Goal: Information Seeking & Learning: Learn about a topic

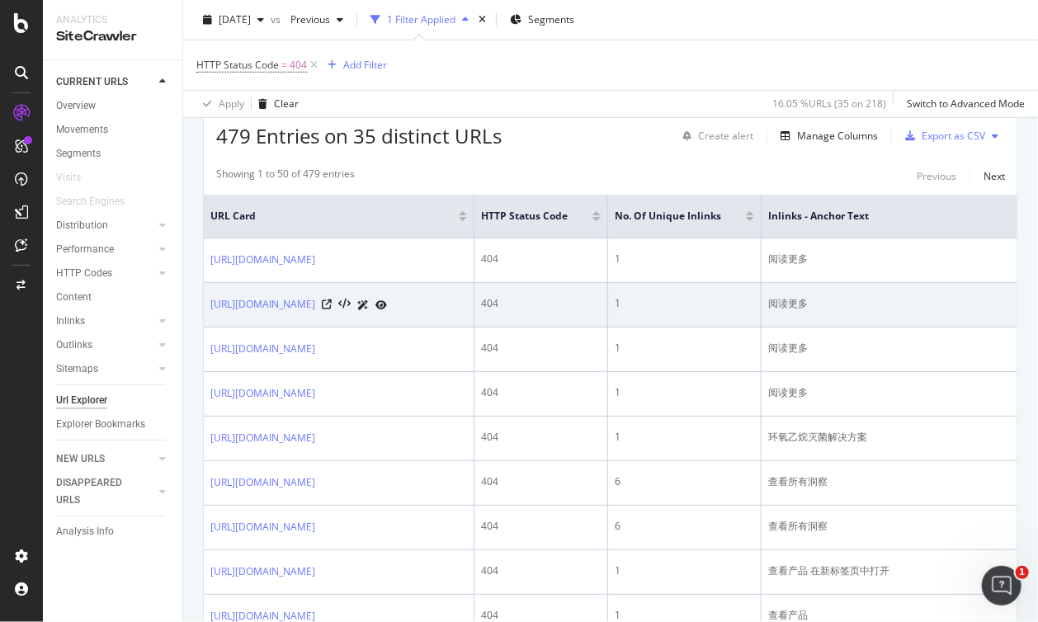
scroll to position [412, 0]
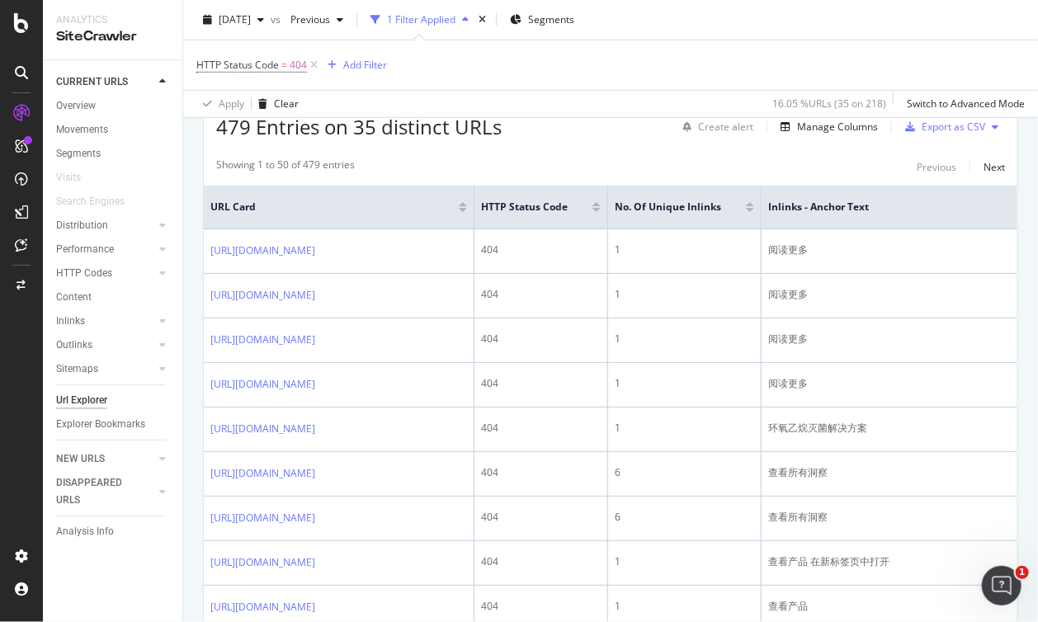
click at [987, 124] on button at bounding box center [995, 127] width 20 height 26
click at [996, 29] on div "2025 Sep. 7th vs Previous 1 Filter Applied Segments" at bounding box center [610, 23] width 855 height 33
click at [935, 125] on div "Export as CSV" at bounding box center [953, 127] width 64 height 14
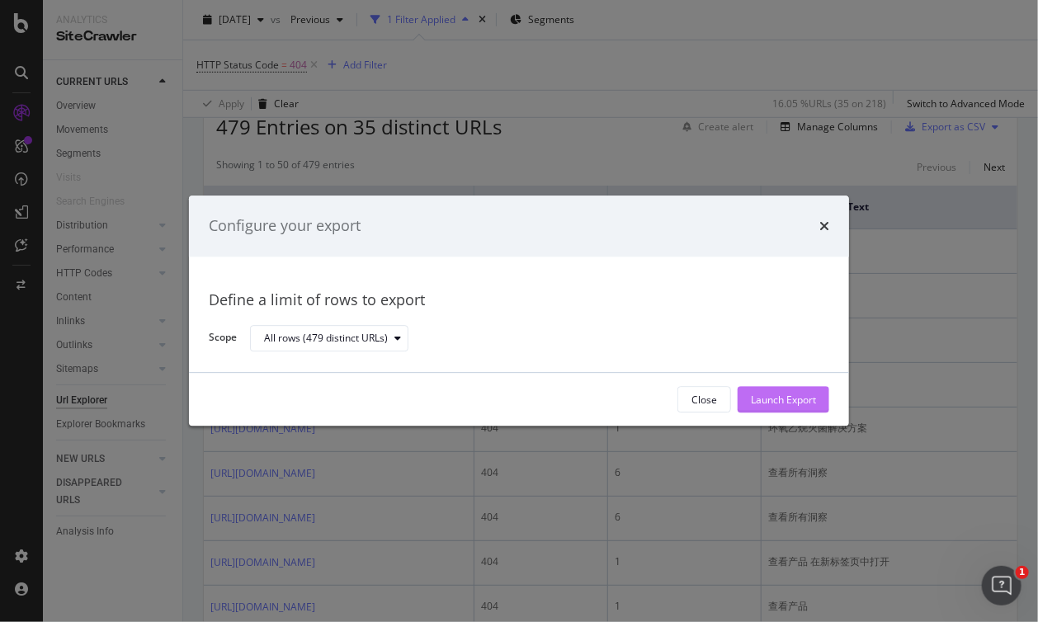
click at [785, 399] on div "Launch Export" at bounding box center [783, 400] width 65 height 14
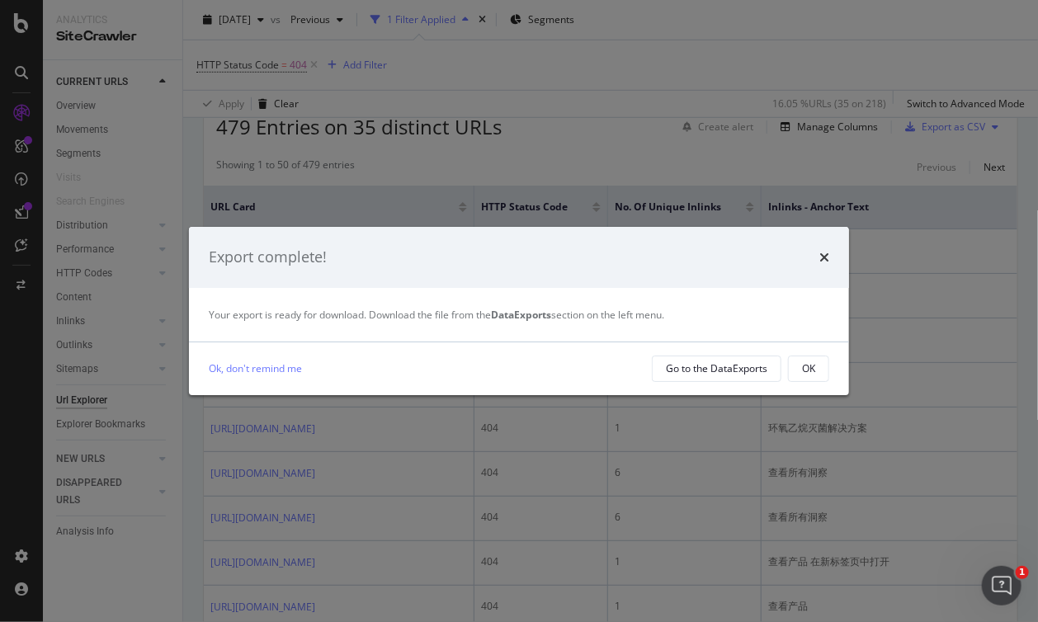
click at [904, 38] on div "Export complete! Your export is ready for download. Download the file from the …" at bounding box center [519, 311] width 1038 height 622
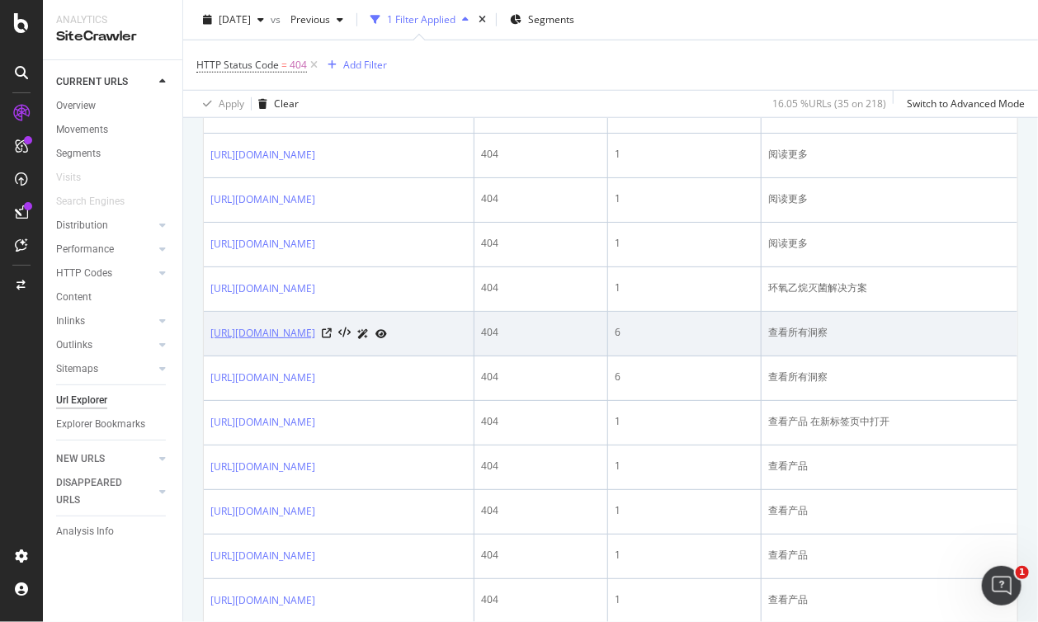
scroll to position [577, 0]
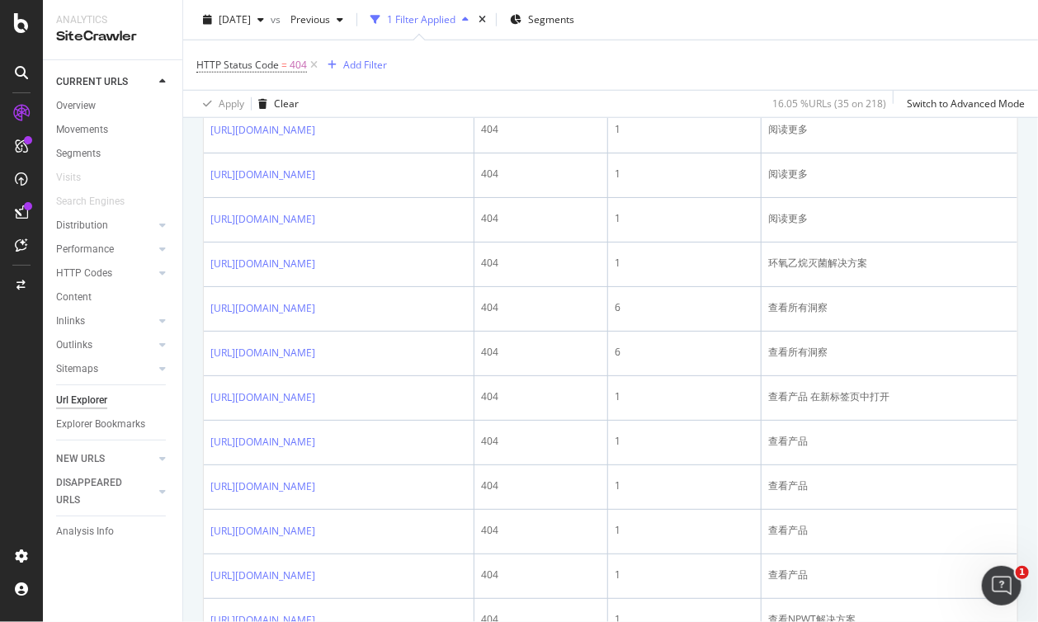
drag, startPoint x: 26, startPoint y: 347, endPoint x: 23, endPoint y: 330, distance: 17.6
click at [26, 347] on div at bounding box center [22, 321] width 40 height 443
click at [20, 206] on icon at bounding box center [21, 211] width 13 height 13
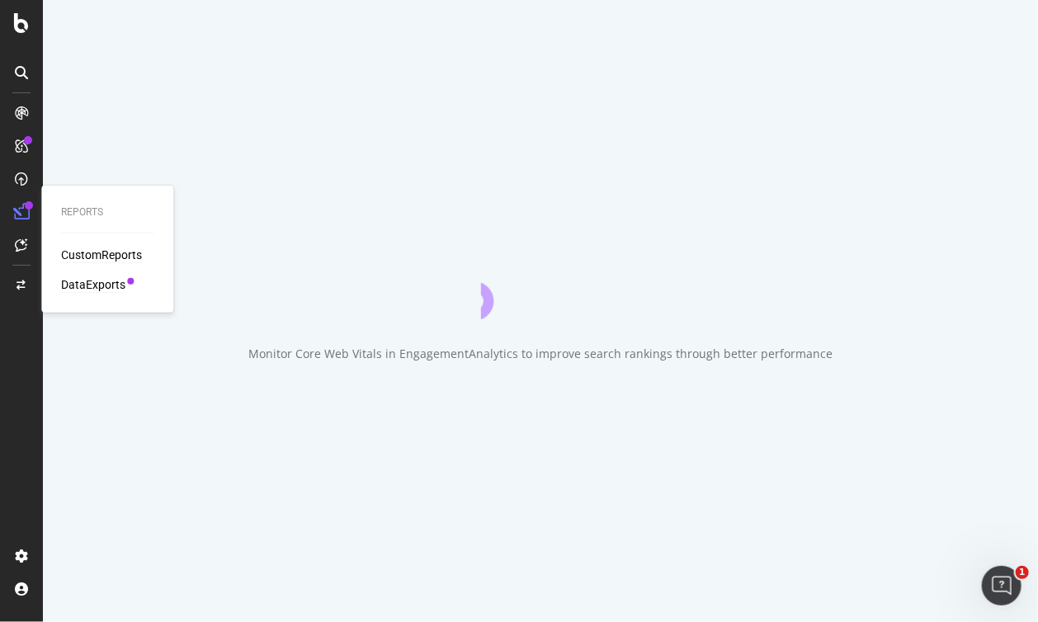
click at [89, 288] on div "DataExports" at bounding box center [93, 284] width 64 height 16
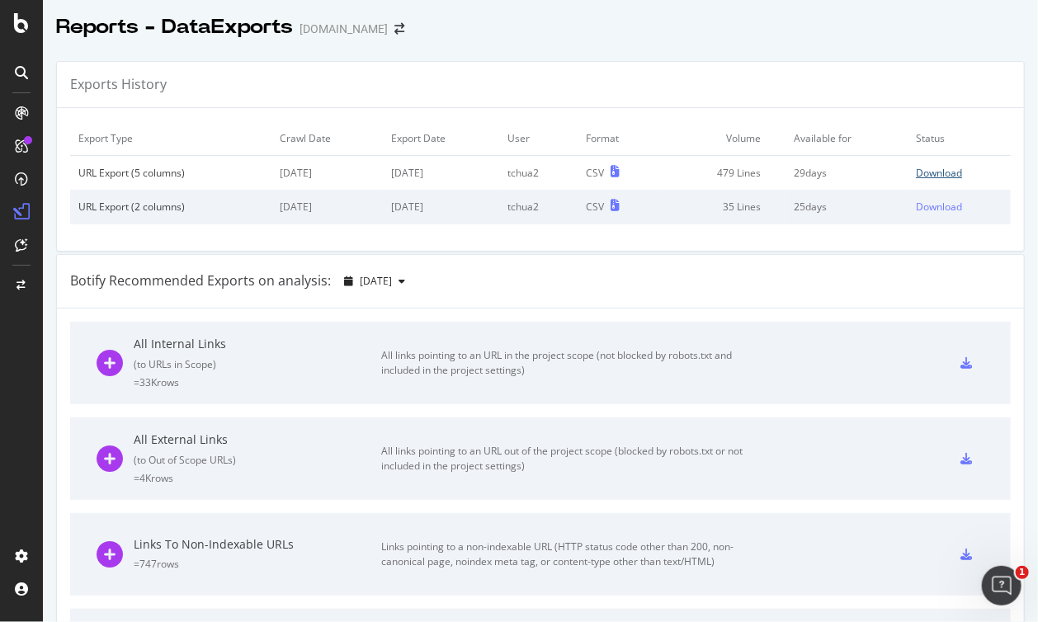
click at [937, 170] on div "Download" at bounding box center [939, 173] width 46 height 14
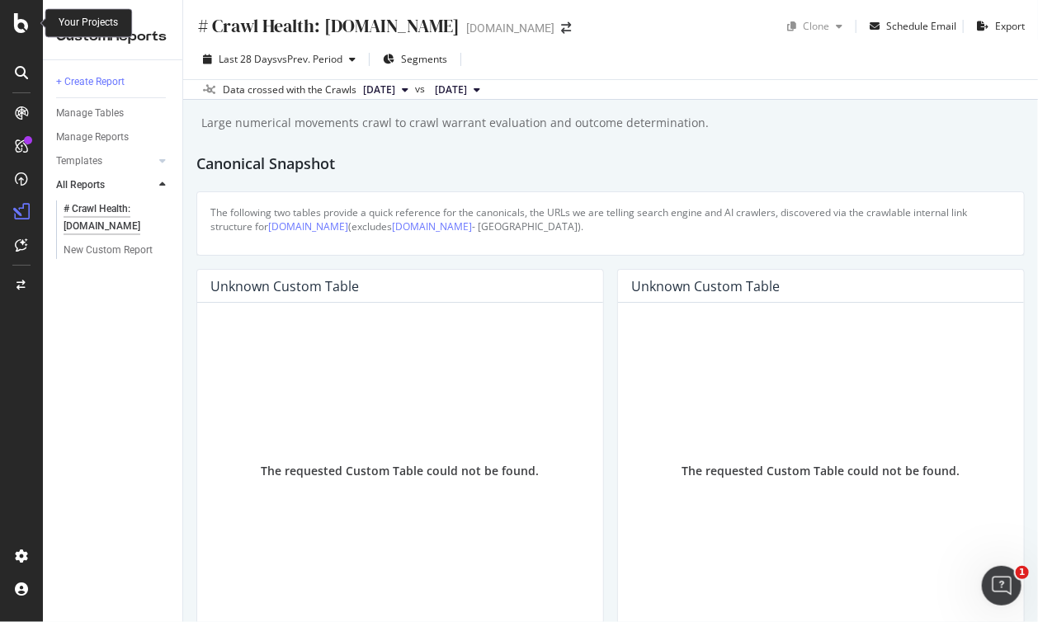
click at [23, 26] on icon at bounding box center [21, 23] width 15 height 20
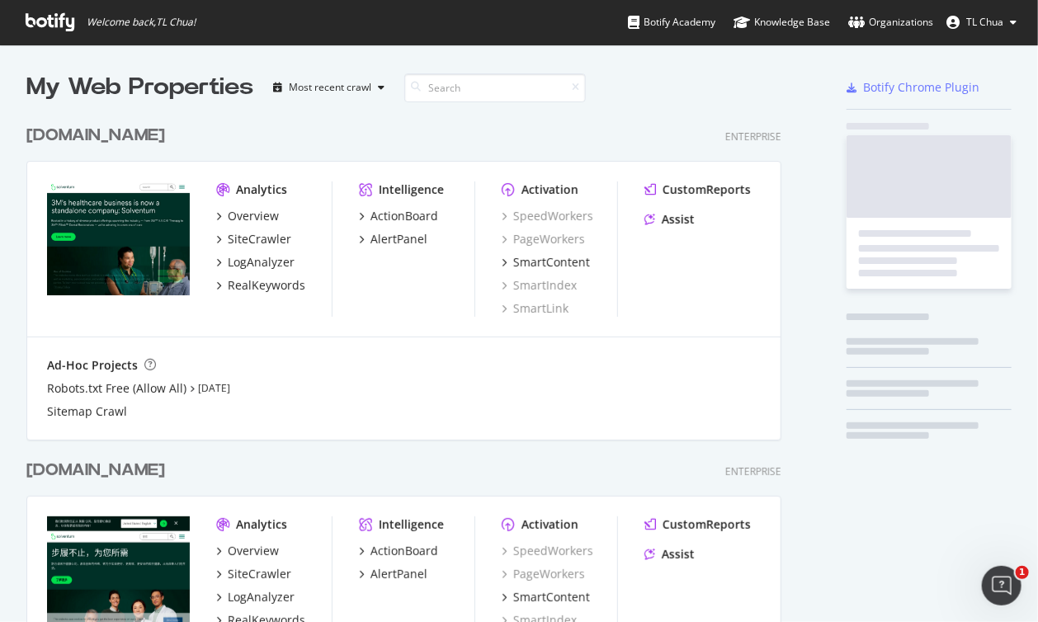
scroll to position [610, 1013]
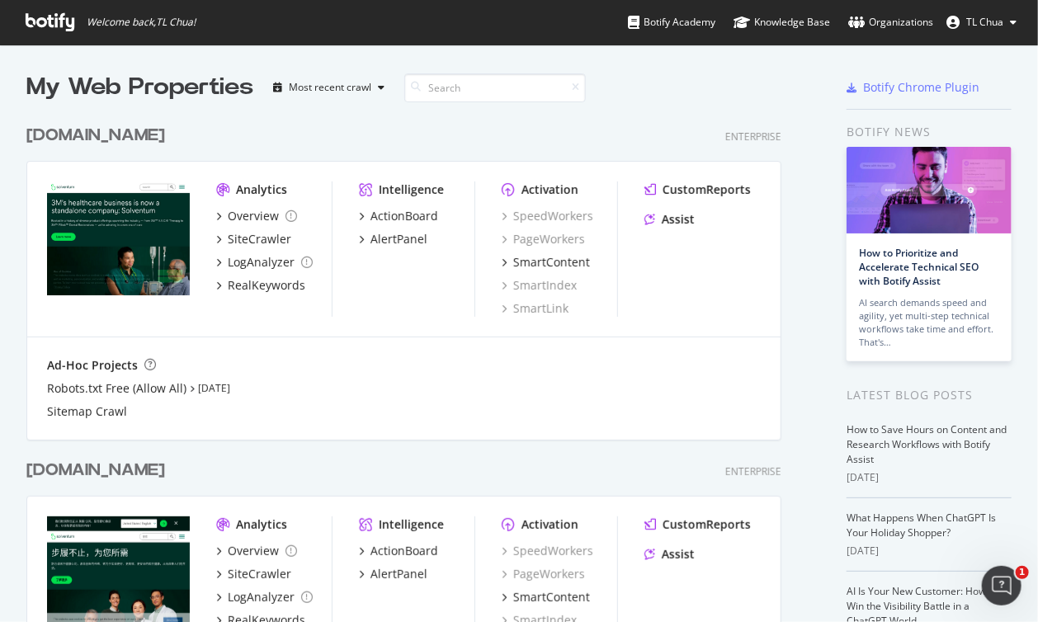
click at [99, 467] on div "[DOMAIN_NAME]" at bounding box center [95, 471] width 139 height 24
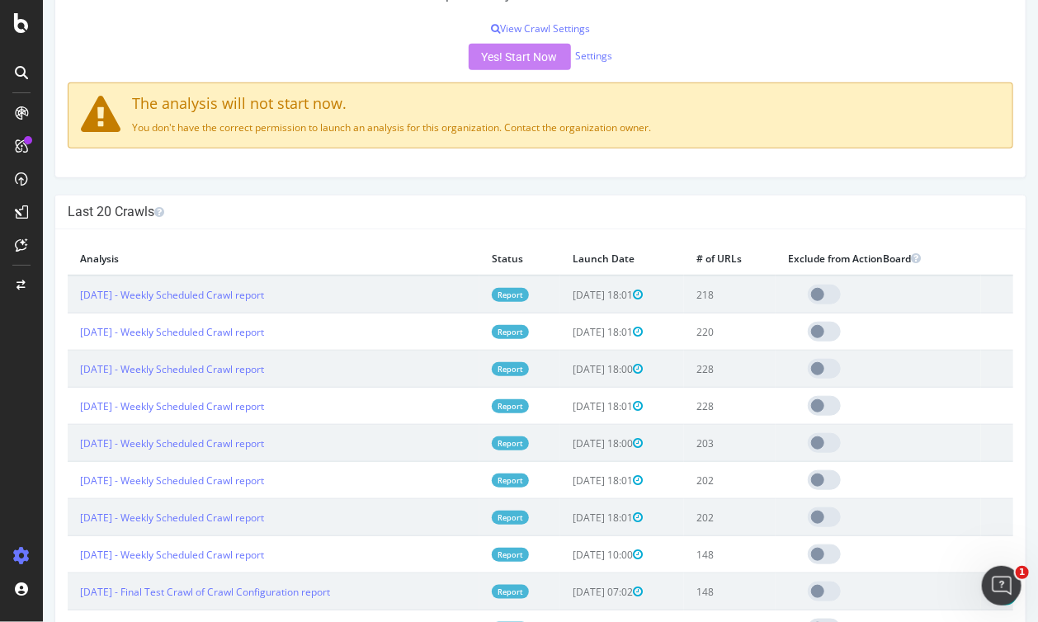
scroll to position [412, 0]
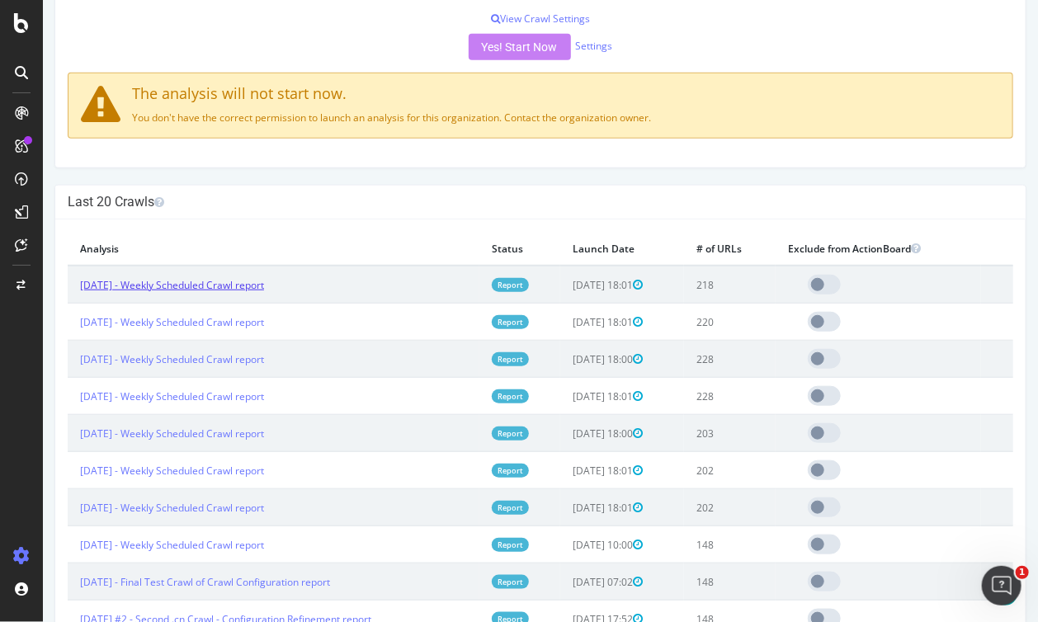
click at [219, 285] on link "2025 Sep. 7th - Weekly Scheduled Crawl report" at bounding box center [171, 285] width 184 height 14
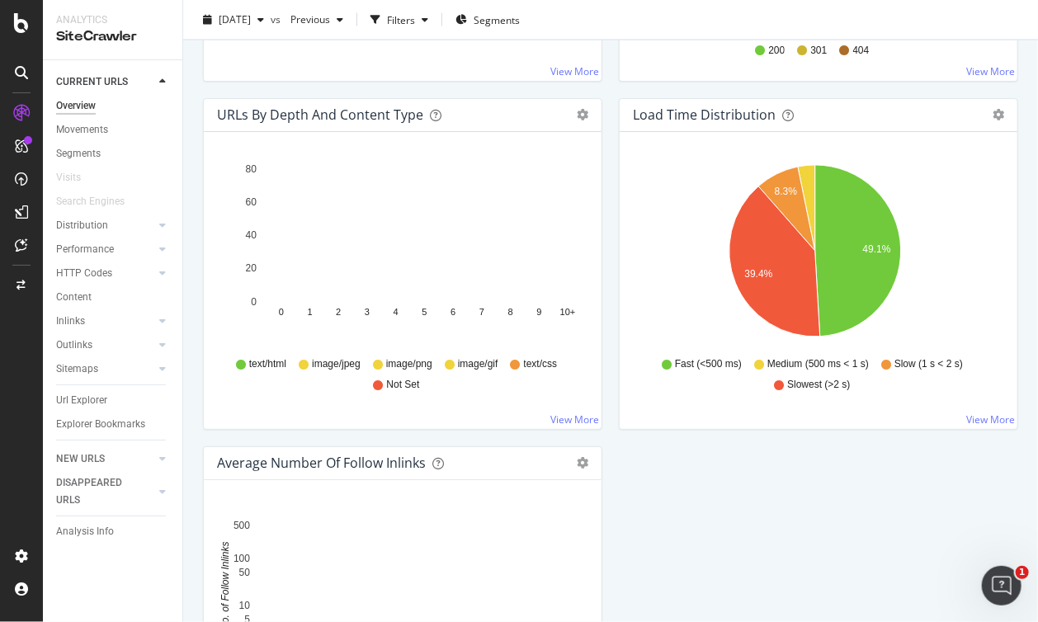
scroll to position [1155, 0]
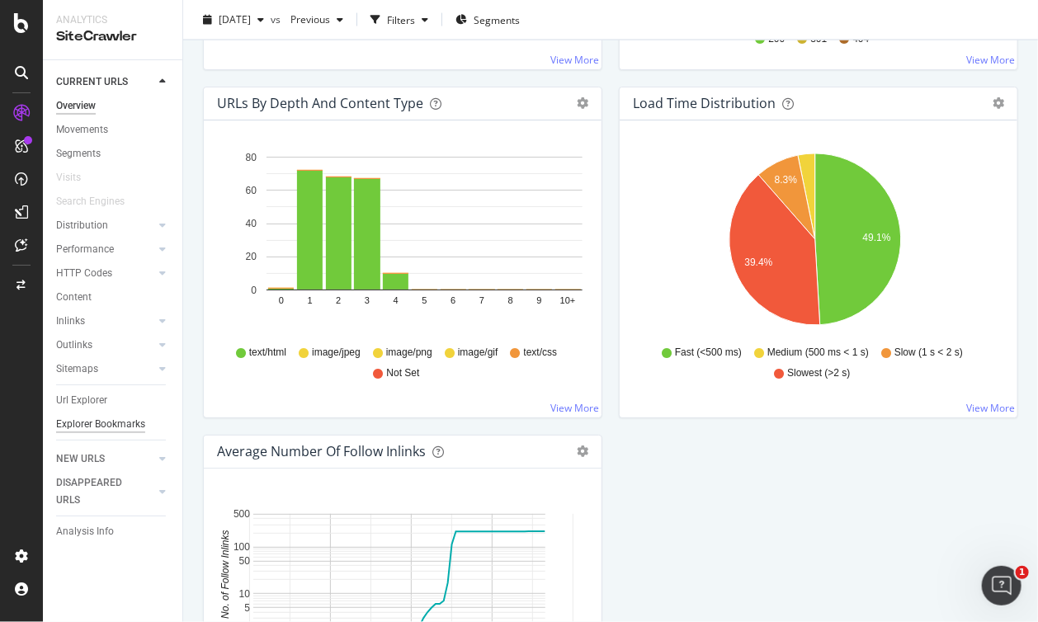
click at [95, 427] on div "Explorer Bookmarks" at bounding box center [100, 424] width 89 height 17
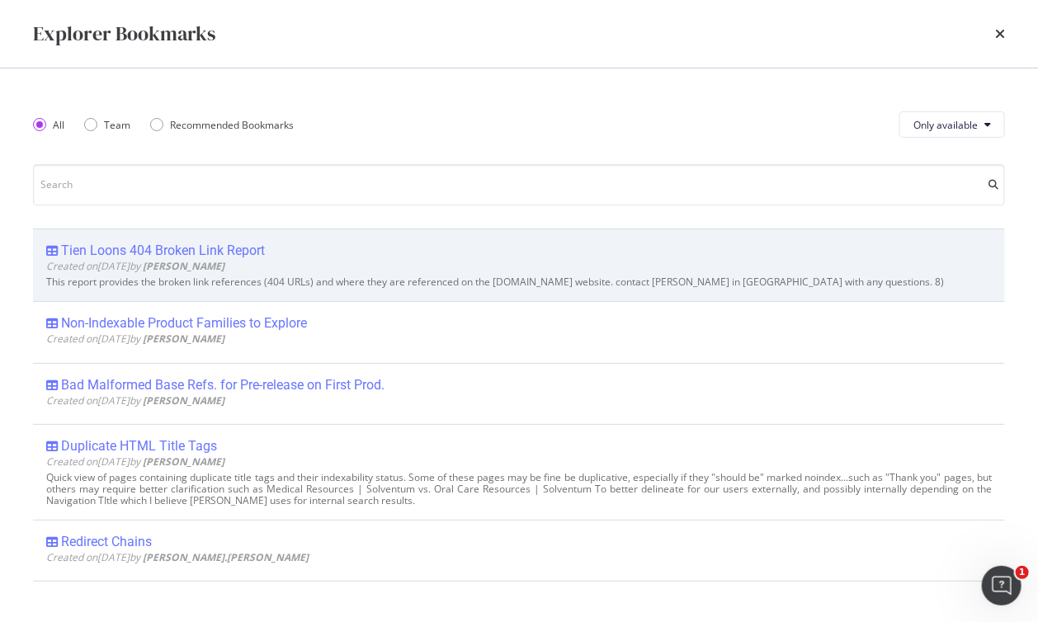
click at [142, 243] on div "Tien Loons 404 Broken Link Report" at bounding box center [163, 251] width 204 height 16
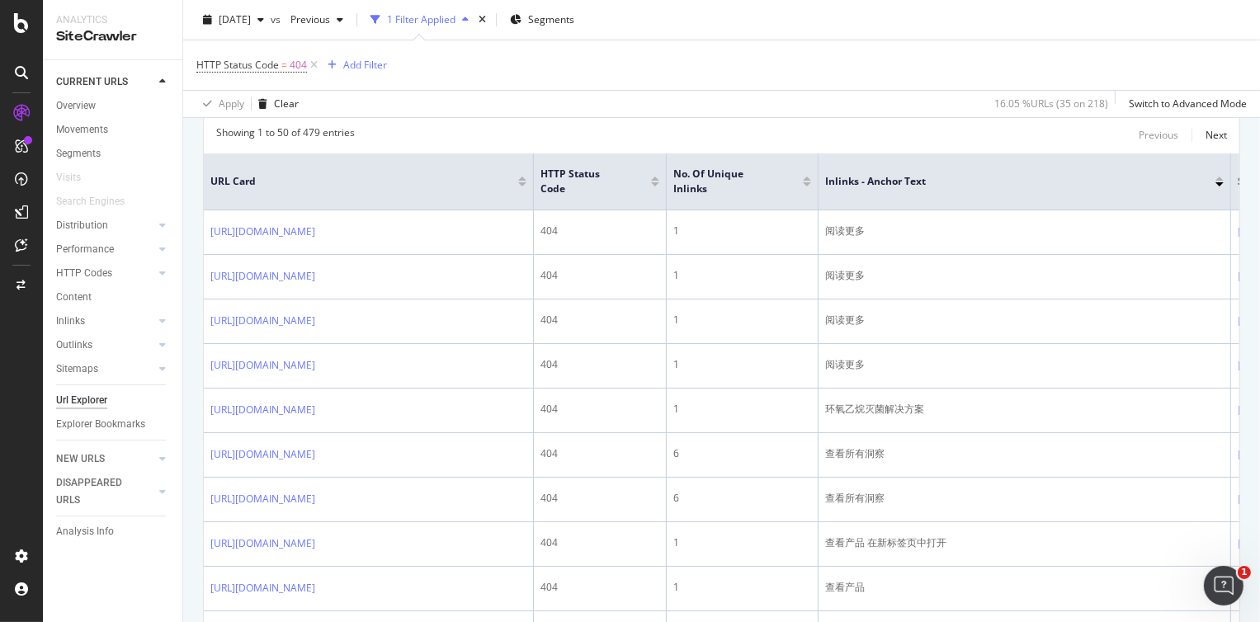
scroll to position [403, 0]
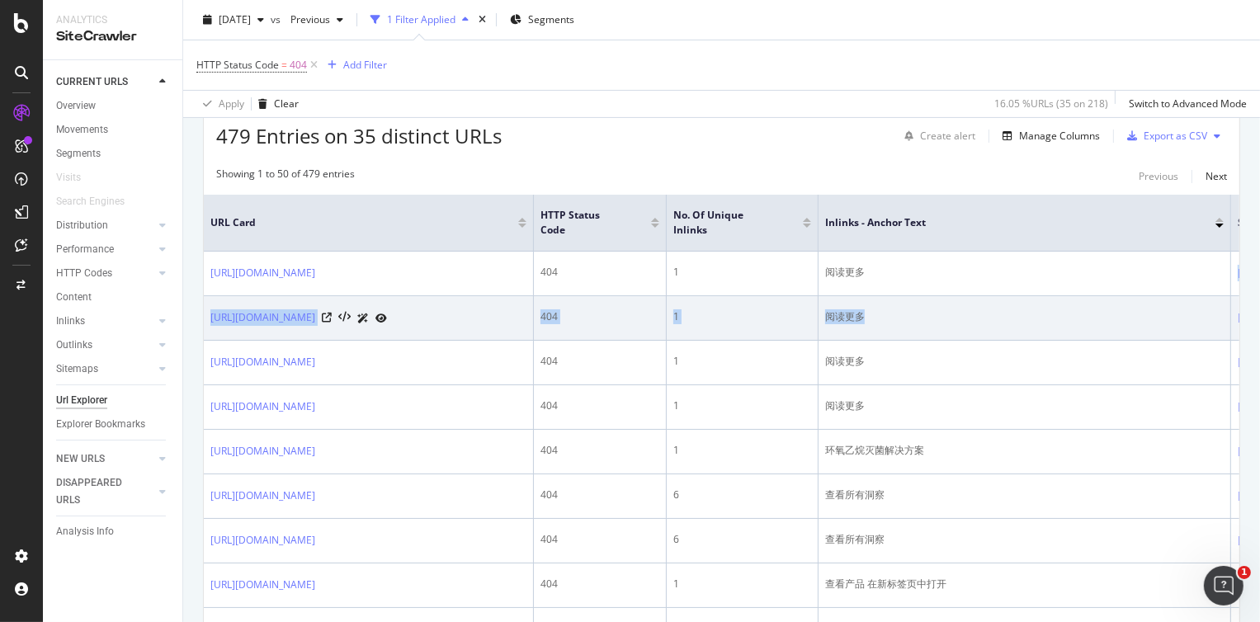
drag, startPoint x: 951, startPoint y: 278, endPoint x: 949, endPoint y: 401, distance: 122.9
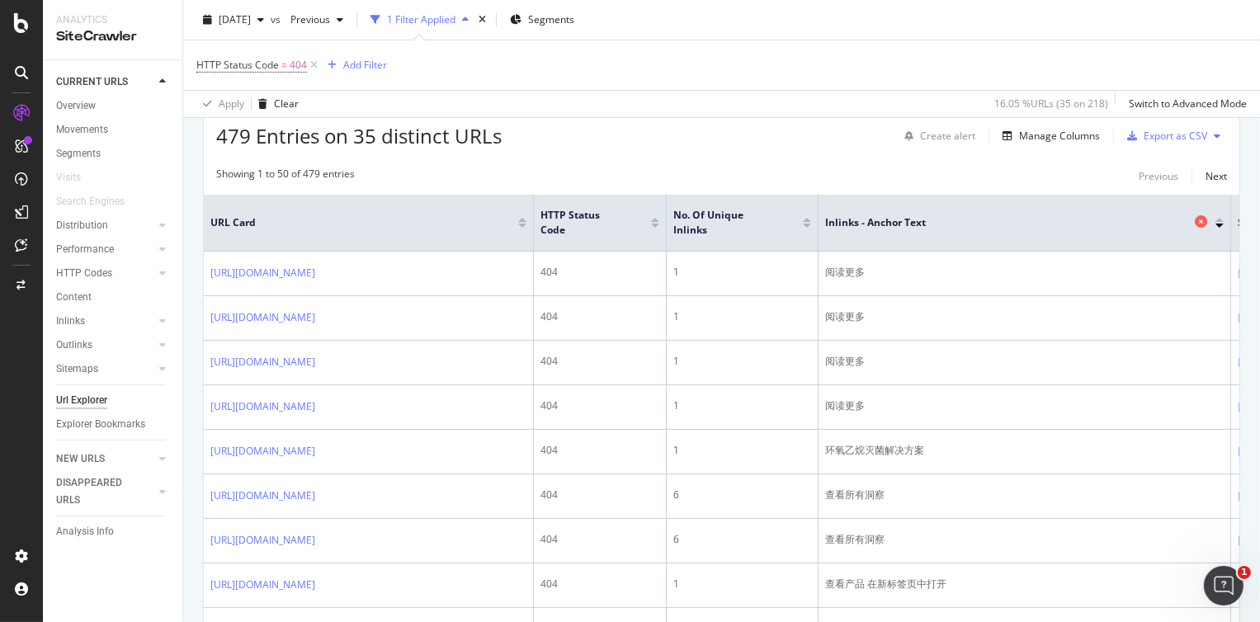
click at [1037, 217] on span "Inlinks - Anchor Text" at bounding box center [1007, 222] width 365 height 15
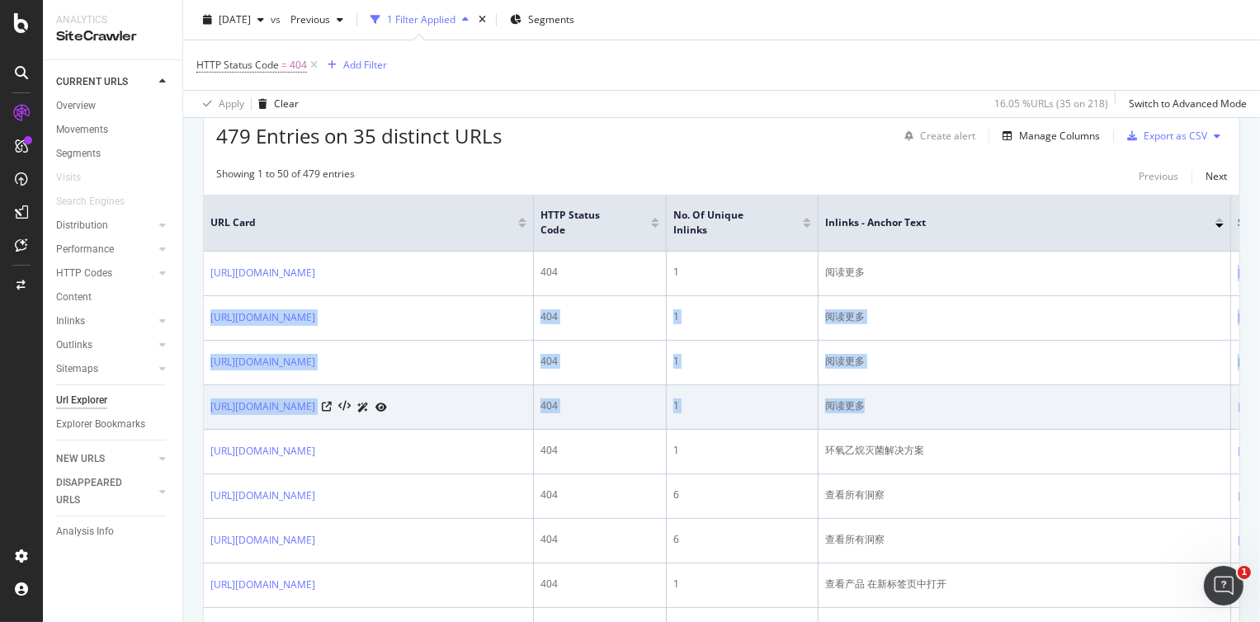
drag, startPoint x: 1008, startPoint y: 273, endPoint x: 993, endPoint y: 516, distance: 243.0
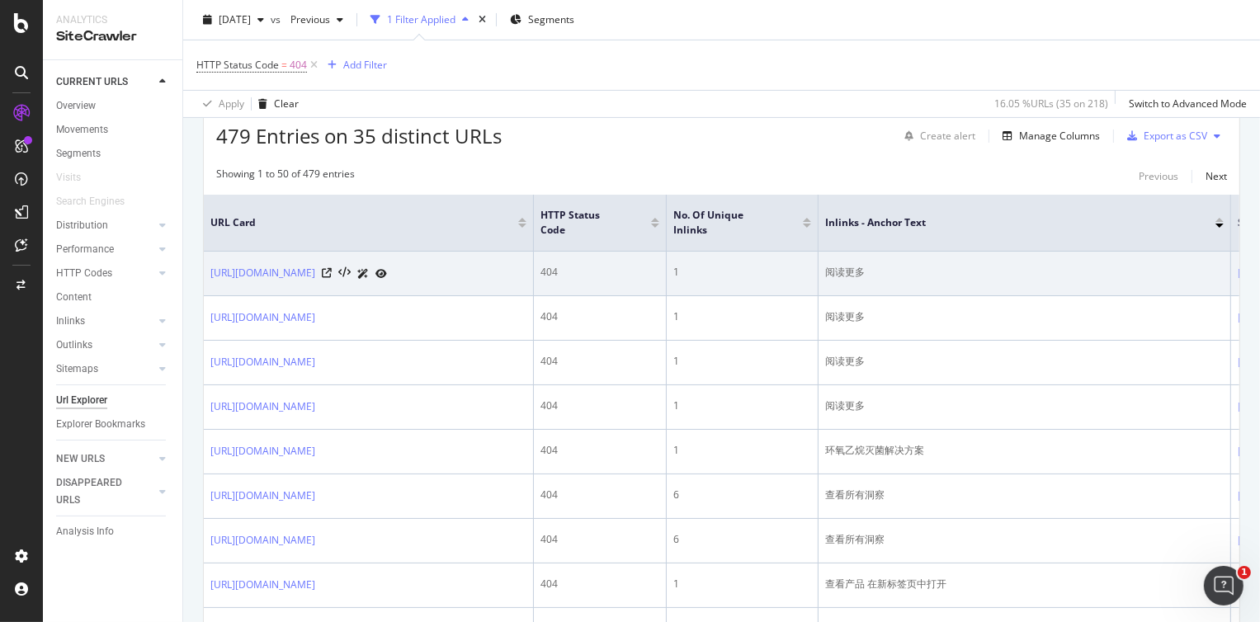
click at [821, 280] on td "阅读更多" at bounding box center [1024, 274] width 412 height 45
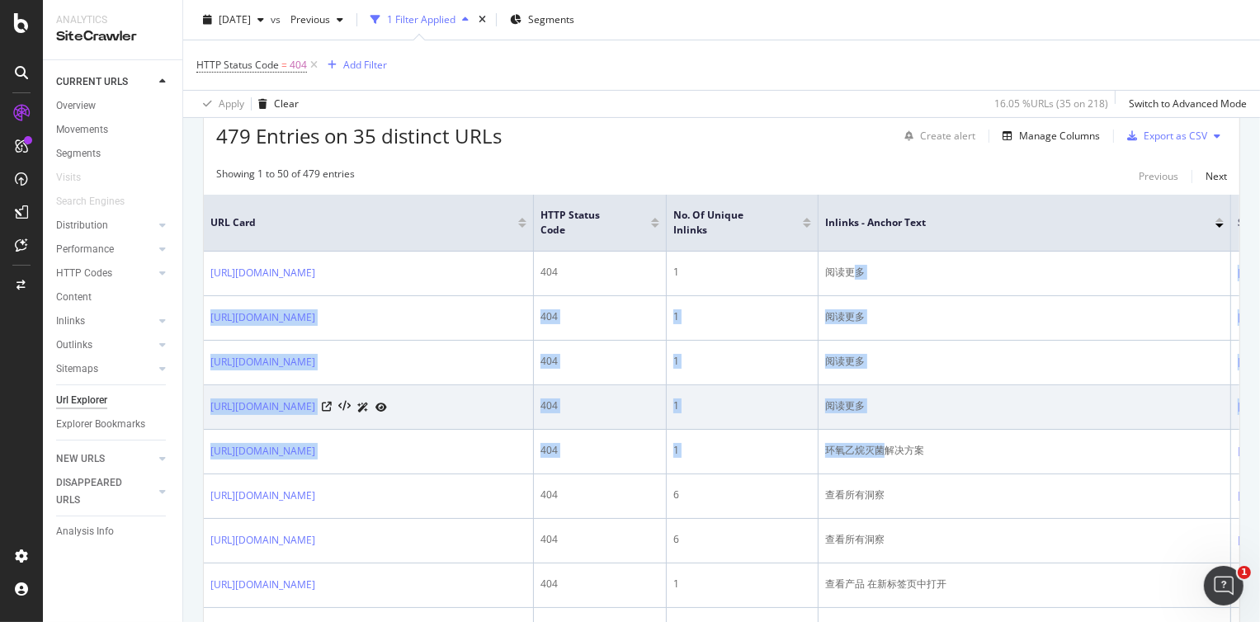
drag, startPoint x: 853, startPoint y: 265, endPoint x: 875, endPoint y: 517, distance: 253.4
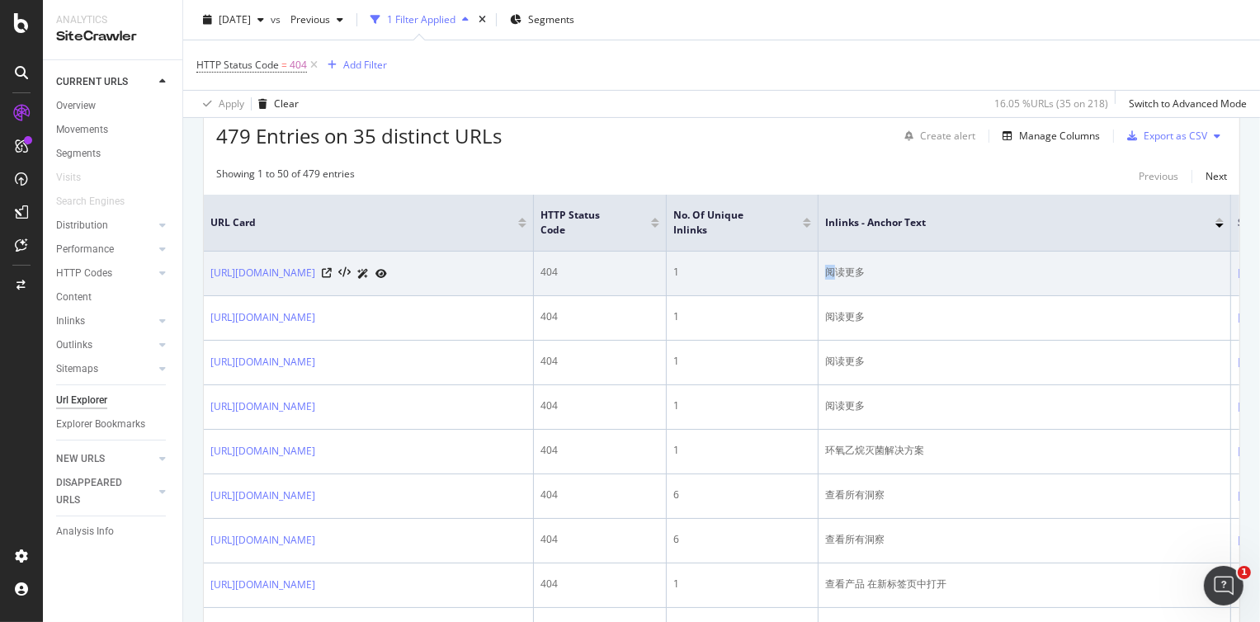
drag, startPoint x: 875, startPoint y: 517, endPoint x: 830, endPoint y: 296, distance: 225.7
click at [830, 296] on td "阅读更多" at bounding box center [1024, 274] width 412 height 45
drag, startPoint x: 830, startPoint y: 296, endPoint x: 828, endPoint y: 262, distance: 33.9
click at [828, 265] on div "阅读更多" at bounding box center [1024, 272] width 398 height 15
click at [826, 271] on div "阅读更多" at bounding box center [1024, 272] width 398 height 15
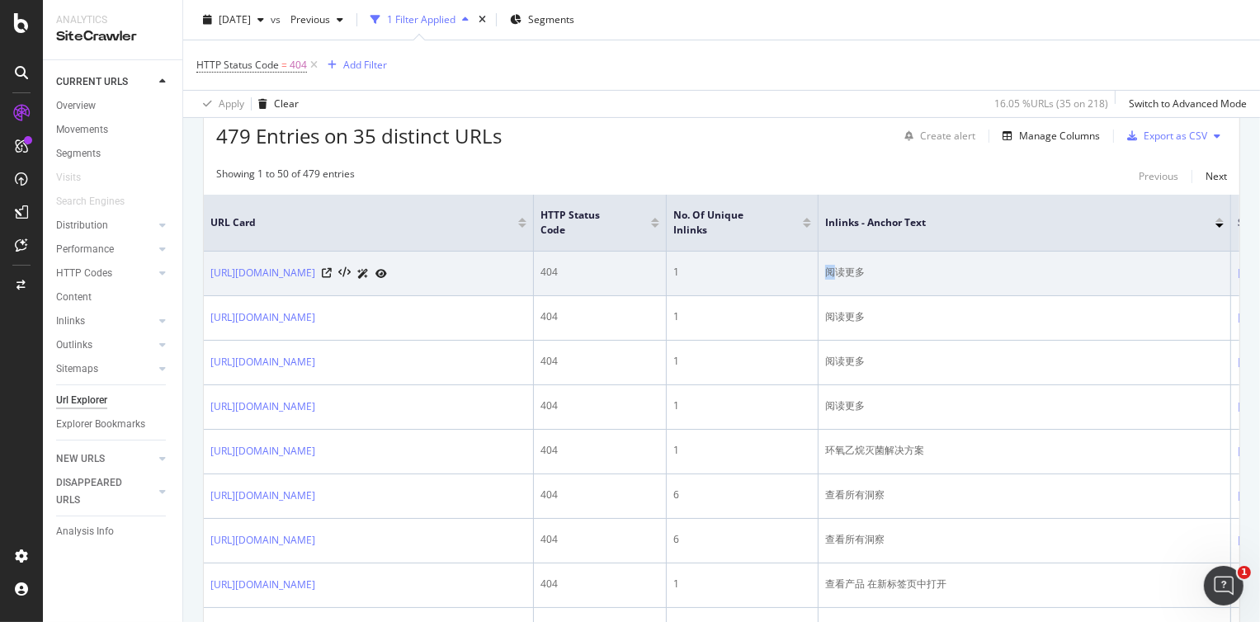
click at [830, 271] on div "阅读更多" at bounding box center [1024, 272] width 398 height 15
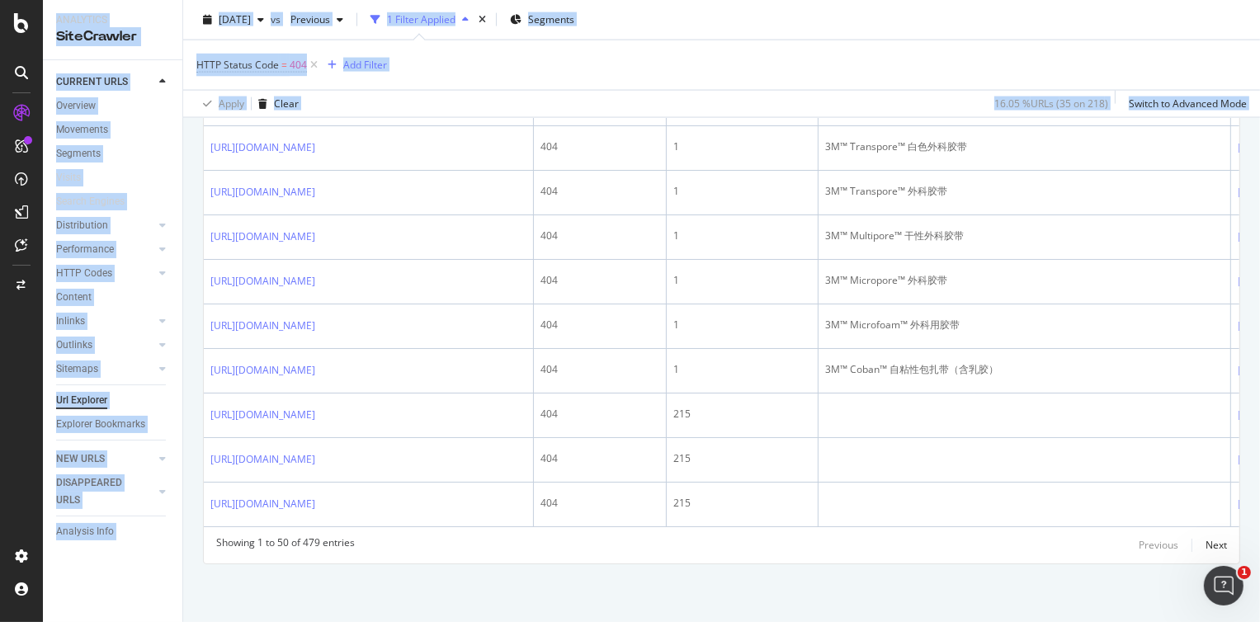
scroll to position [3402, 0]
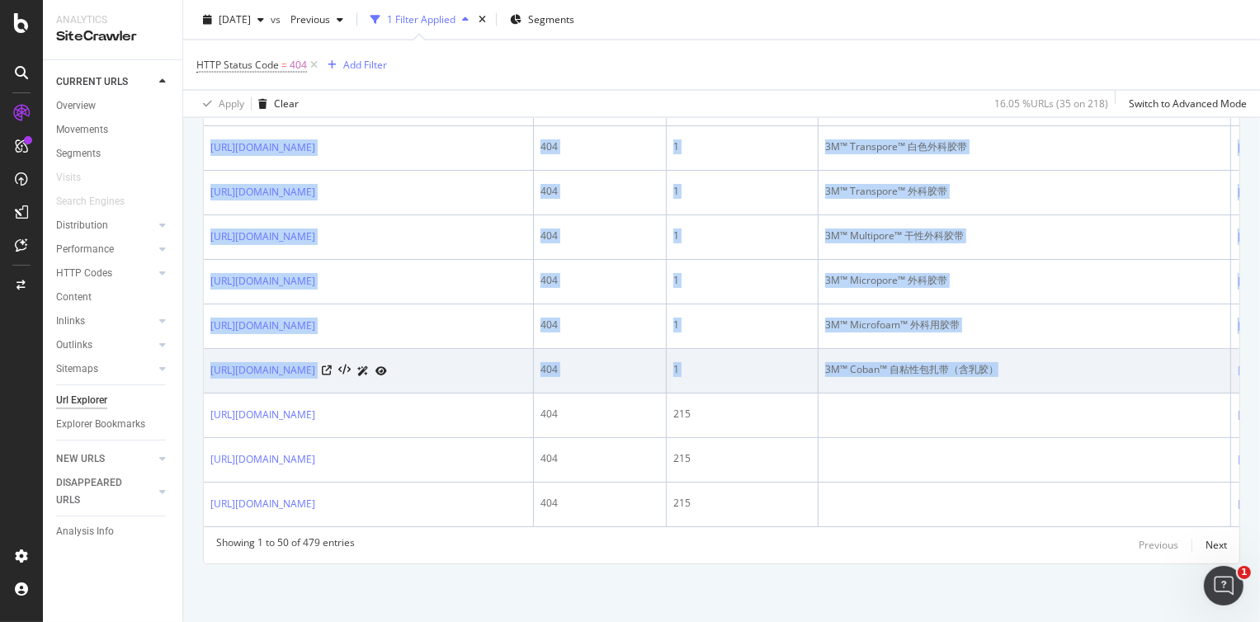
drag, startPoint x: 824, startPoint y: 268, endPoint x: 1054, endPoint y: 275, distance: 230.2
copy tbody "阅读更多 https://www.solventum.cn/zh-cn/home/our-company/sustainability-social-impa…"
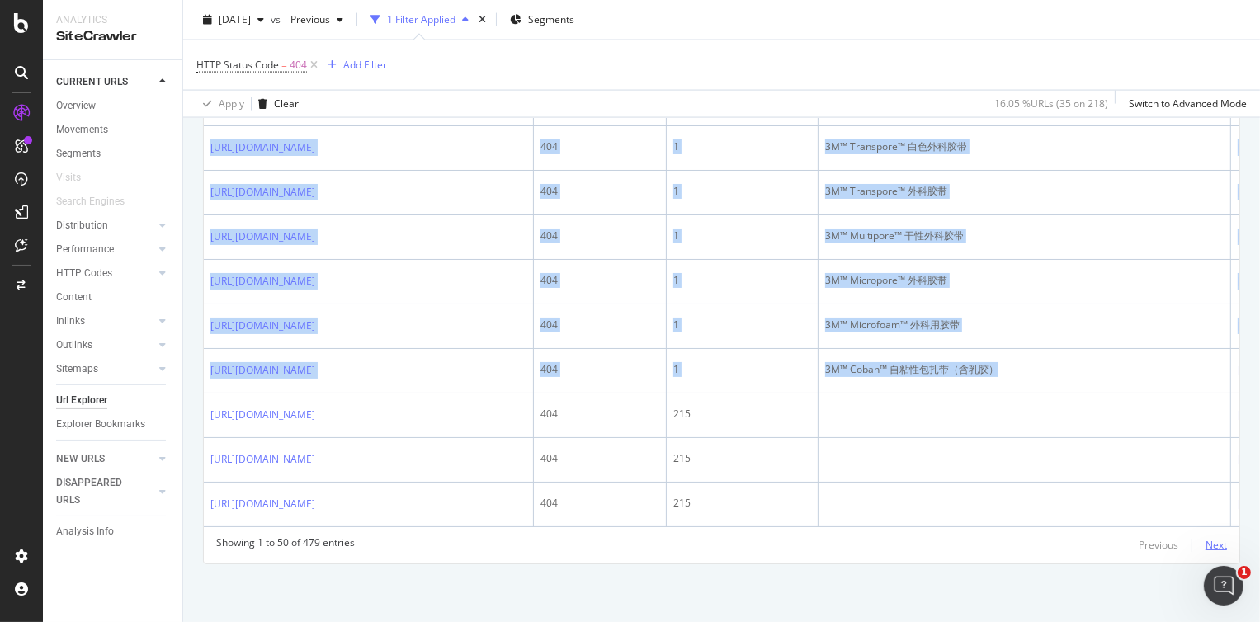
click at [1037, 519] on div "Next" at bounding box center [1215, 545] width 21 height 14
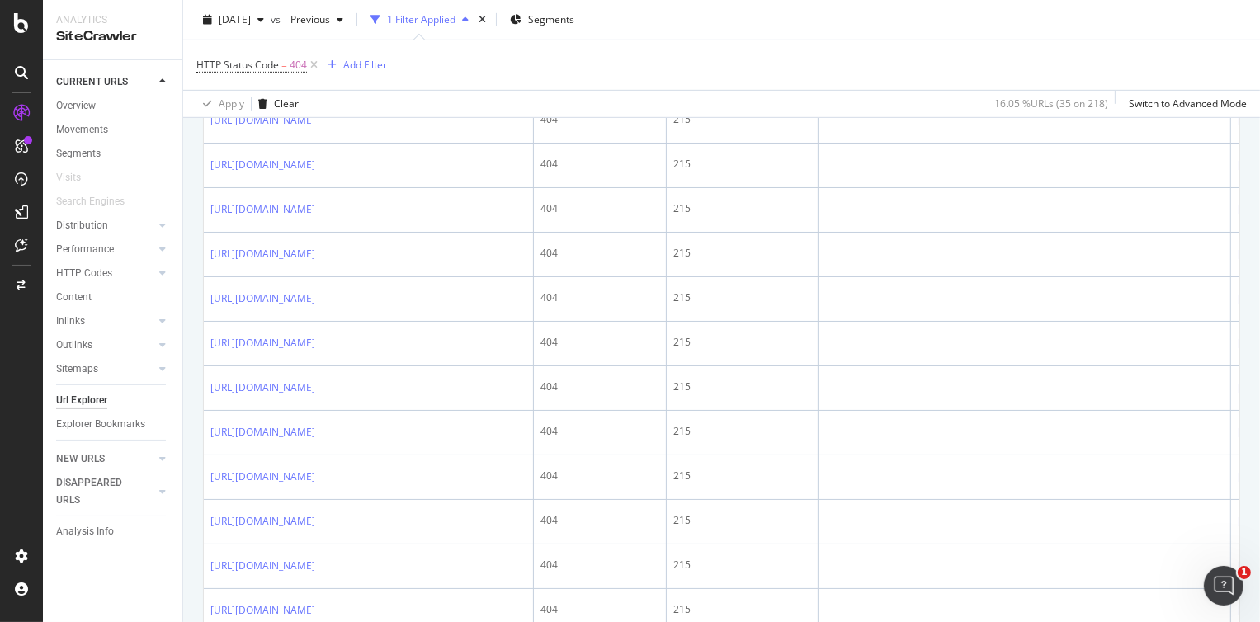
scroll to position [914, 0]
drag, startPoint x: 747, startPoint y: 69, endPoint x: 742, endPoint y: 115, distance: 45.6
click at [747, 68] on div "HTTP Status Code = 404 Add Filter" at bounding box center [721, 64] width 1050 height 49
